Goal: Find specific page/section

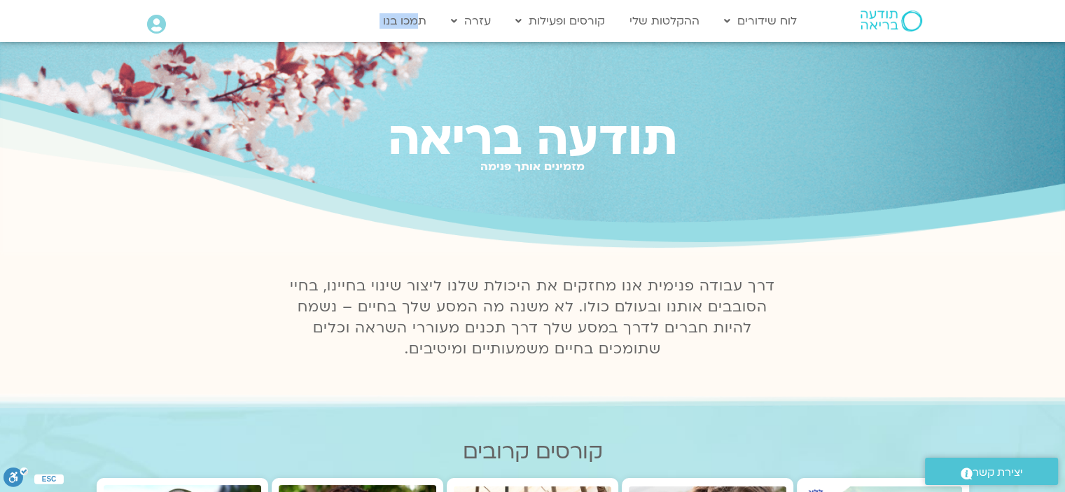
drag, startPoint x: 0, startPoint y: 0, endPoint x: 195, endPoint y: 5, distance: 195.4
click at [195, 5] on div "Main Menu לוח שידורים לוח שידורים יומי תכניה שבועית ההקלטות שלי קורסים ופעילות …" at bounding box center [532, 21] width 798 height 41
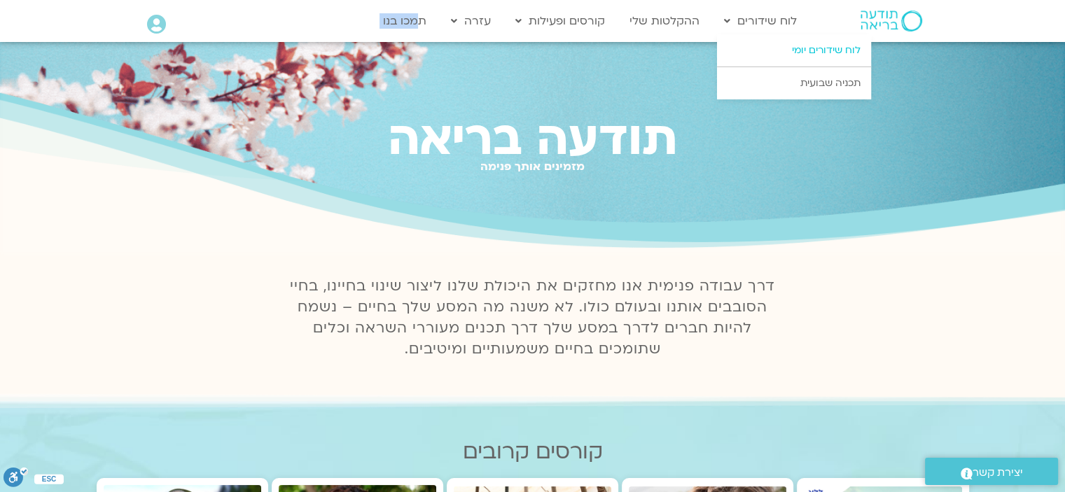
click at [796, 55] on link "לוח שידורים יומי" at bounding box center [794, 50] width 154 height 32
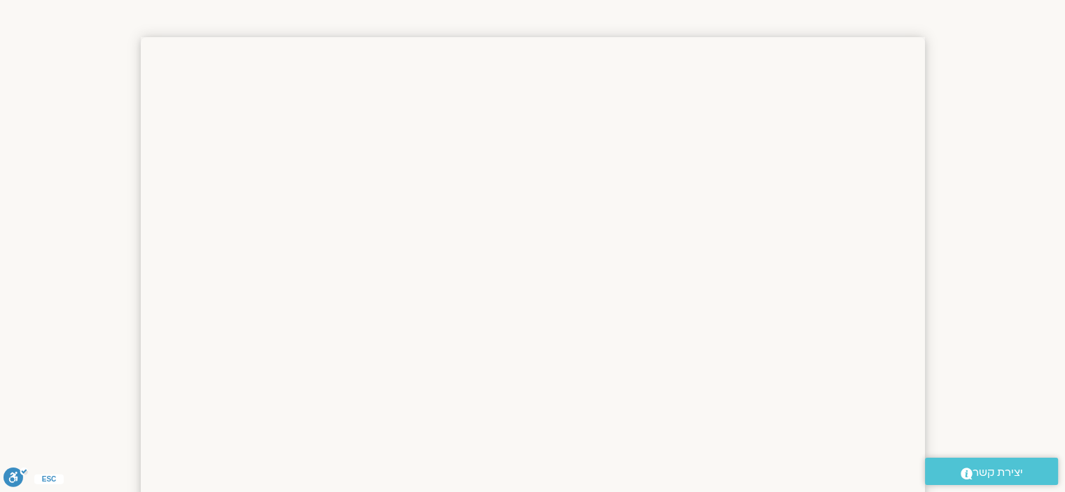
scroll to position [742, 0]
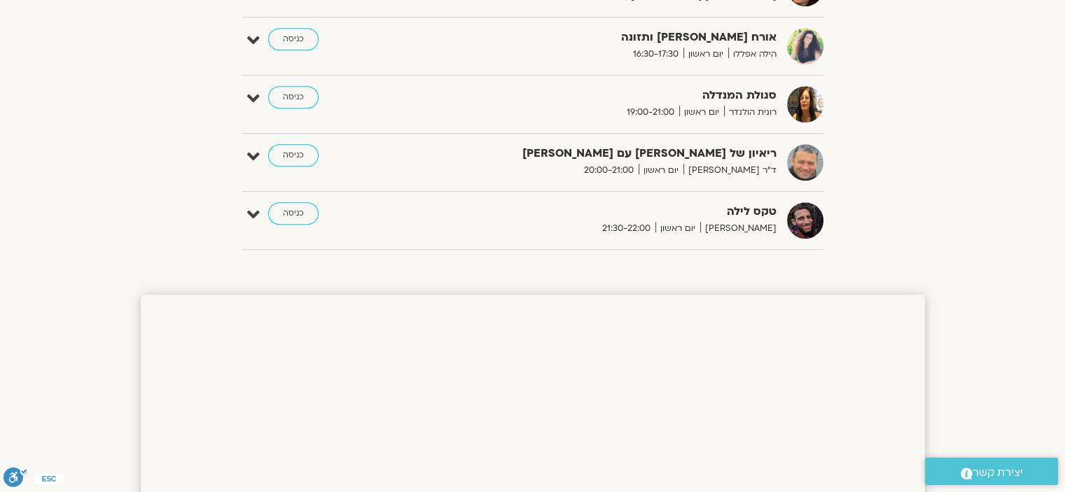
click at [296, 209] on link "כניסה" at bounding box center [293, 213] width 50 height 22
